Goal: Task Accomplishment & Management: Manage account settings

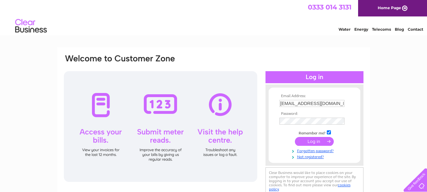
click at [307, 140] on input "submit" at bounding box center [314, 141] width 39 height 9
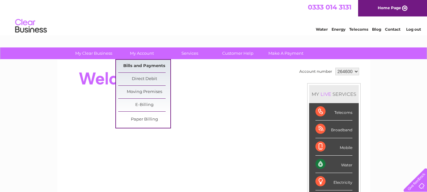
click at [141, 65] on link "Bills and Payments" at bounding box center [144, 66] width 52 height 13
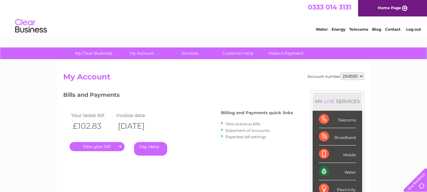
click at [111, 149] on link "." at bounding box center [96, 146] width 55 height 9
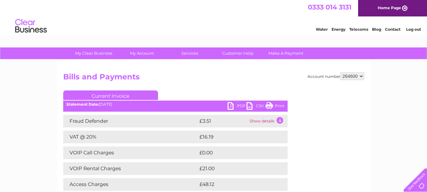
click at [272, 106] on link "Print" at bounding box center [274, 106] width 19 height 9
